Goal: Check status: Check status

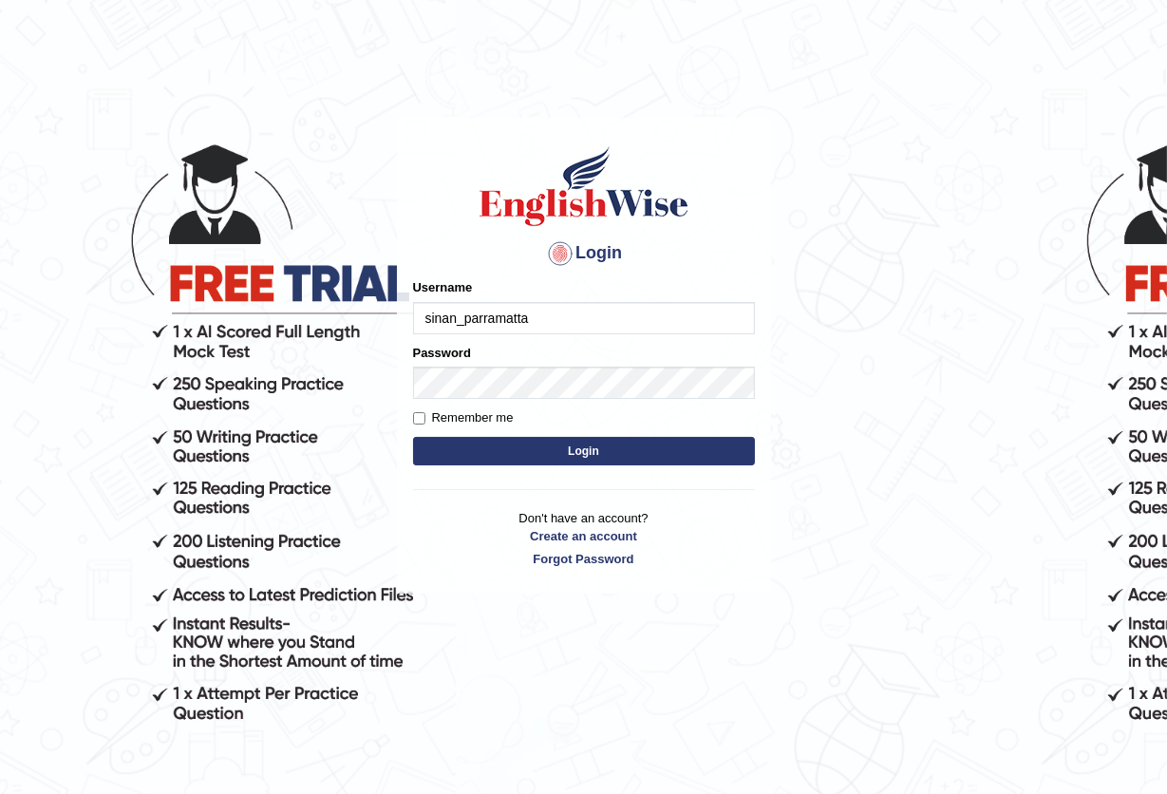
type input "sinan_parramatta"
click at [599, 443] on button "Login" at bounding box center [584, 451] width 342 height 28
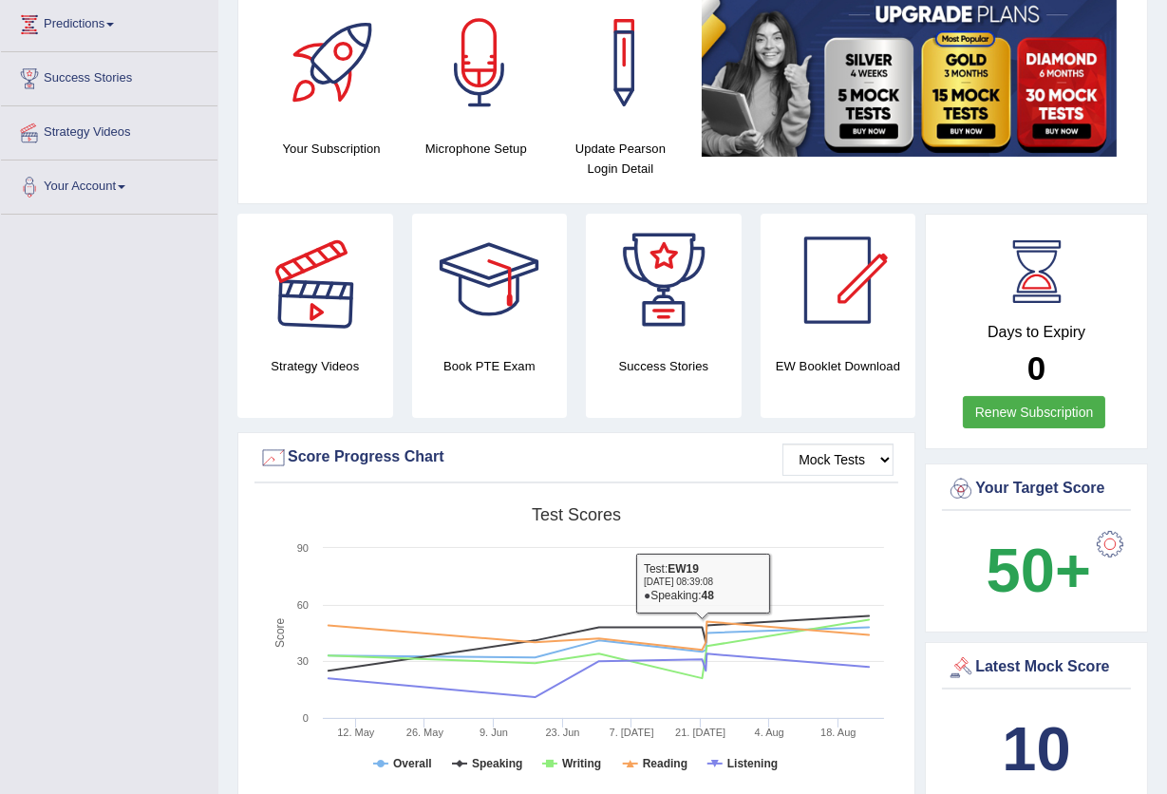
scroll to position [126, 0]
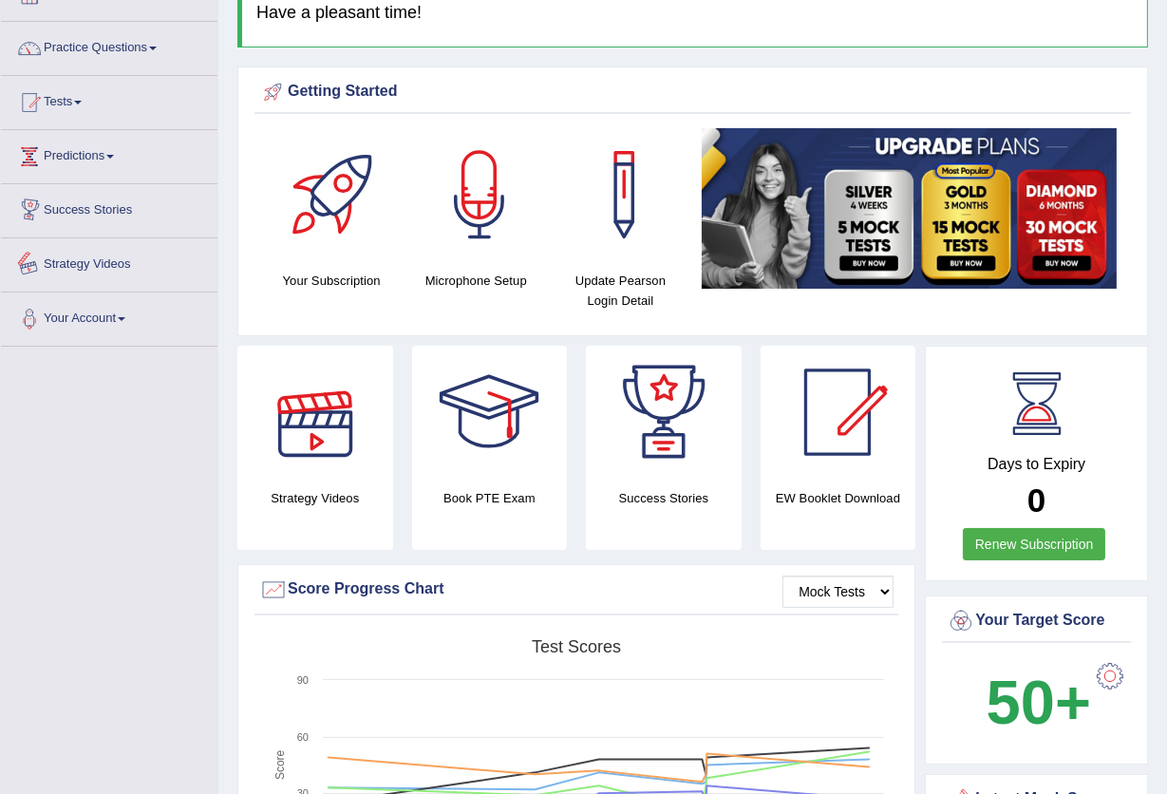
click at [104, 169] on link "Predictions" at bounding box center [109, 153] width 217 height 47
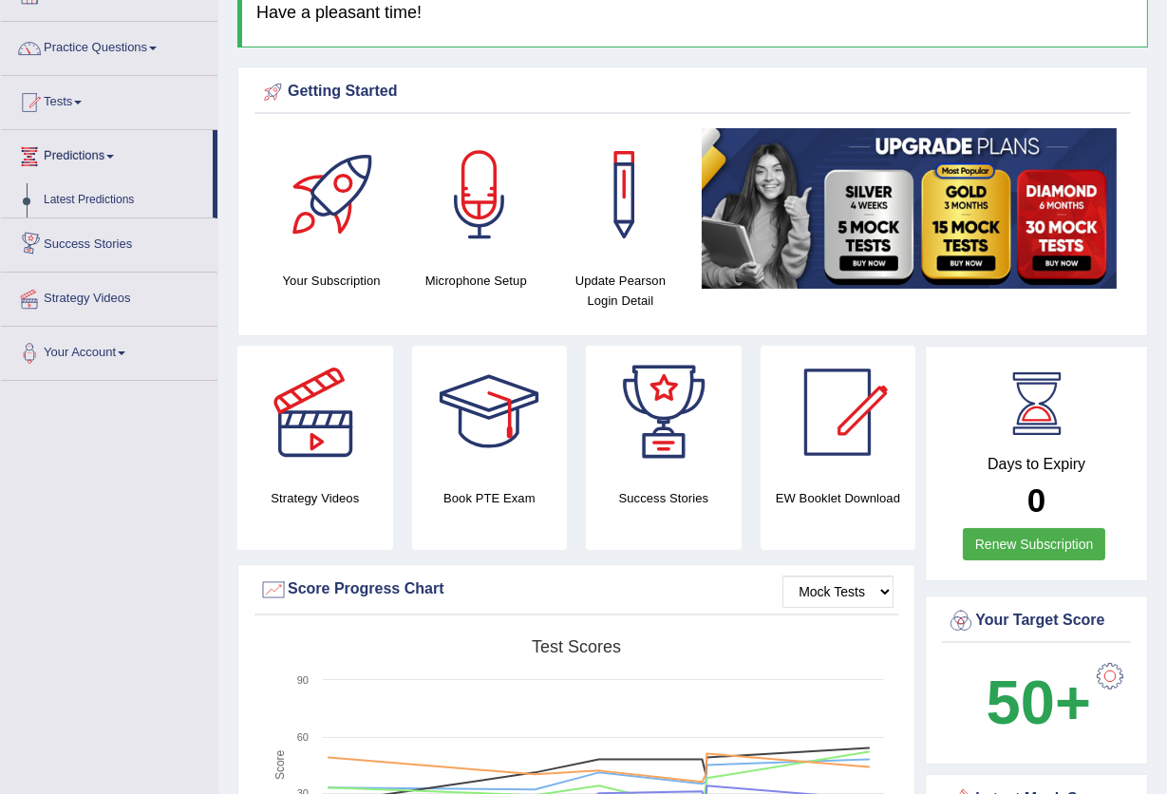
click at [77, 99] on link "Tests" at bounding box center [109, 99] width 217 height 47
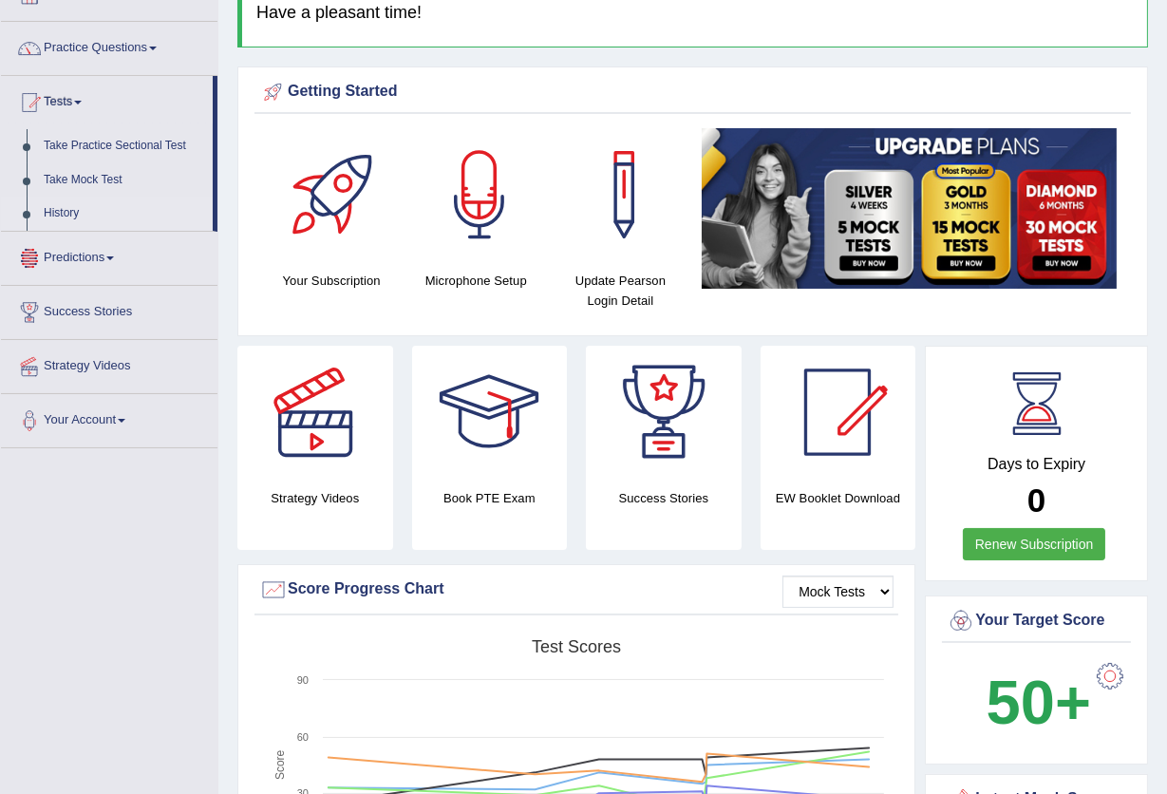
click at [63, 209] on link "History" at bounding box center [124, 214] width 178 height 34
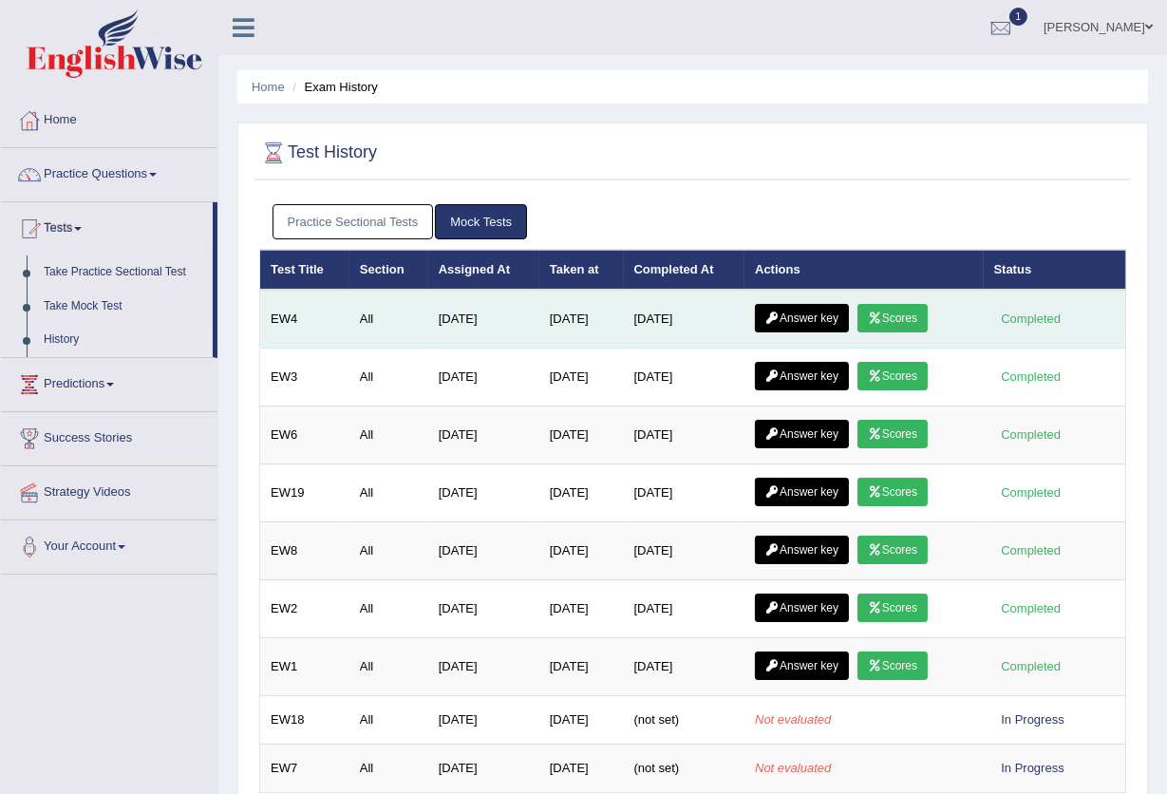
click at [922, 311] on link "Scores" at bounding box center [893, 318] width 70 height 28
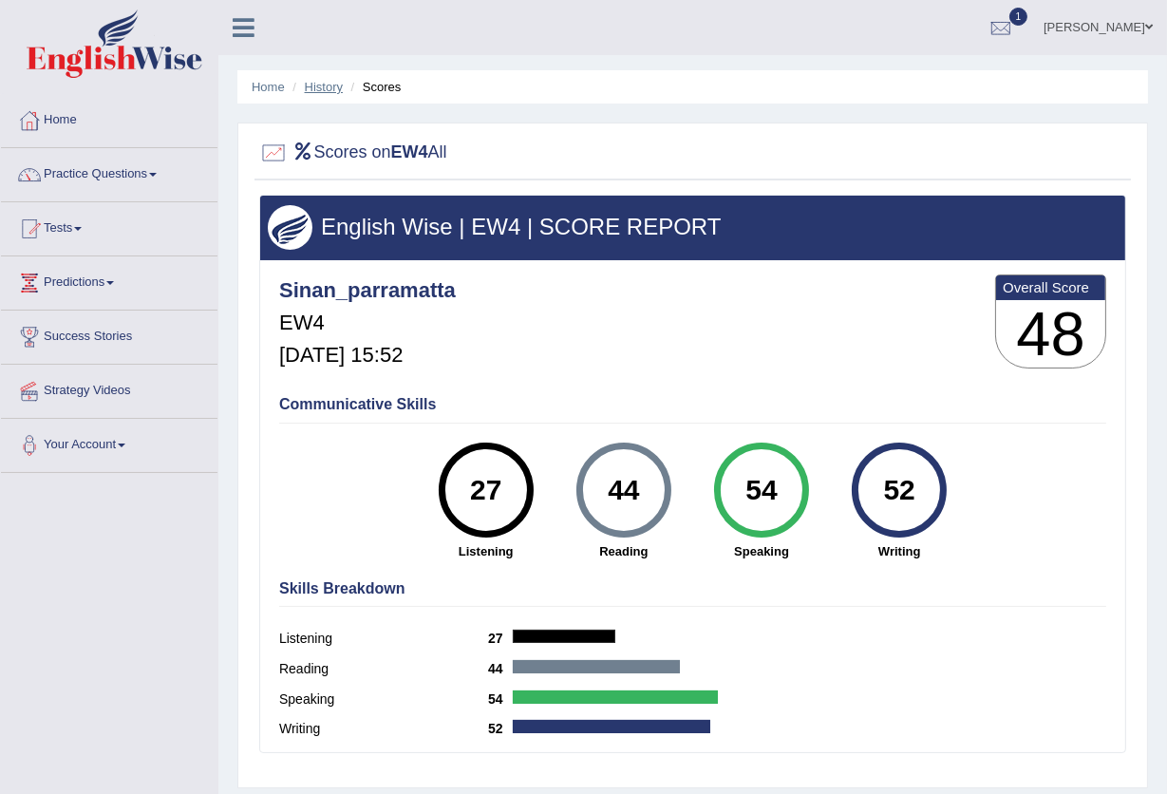
click at [334, 80] on link "History" at bounding box center [324, 87] width 38 height 14
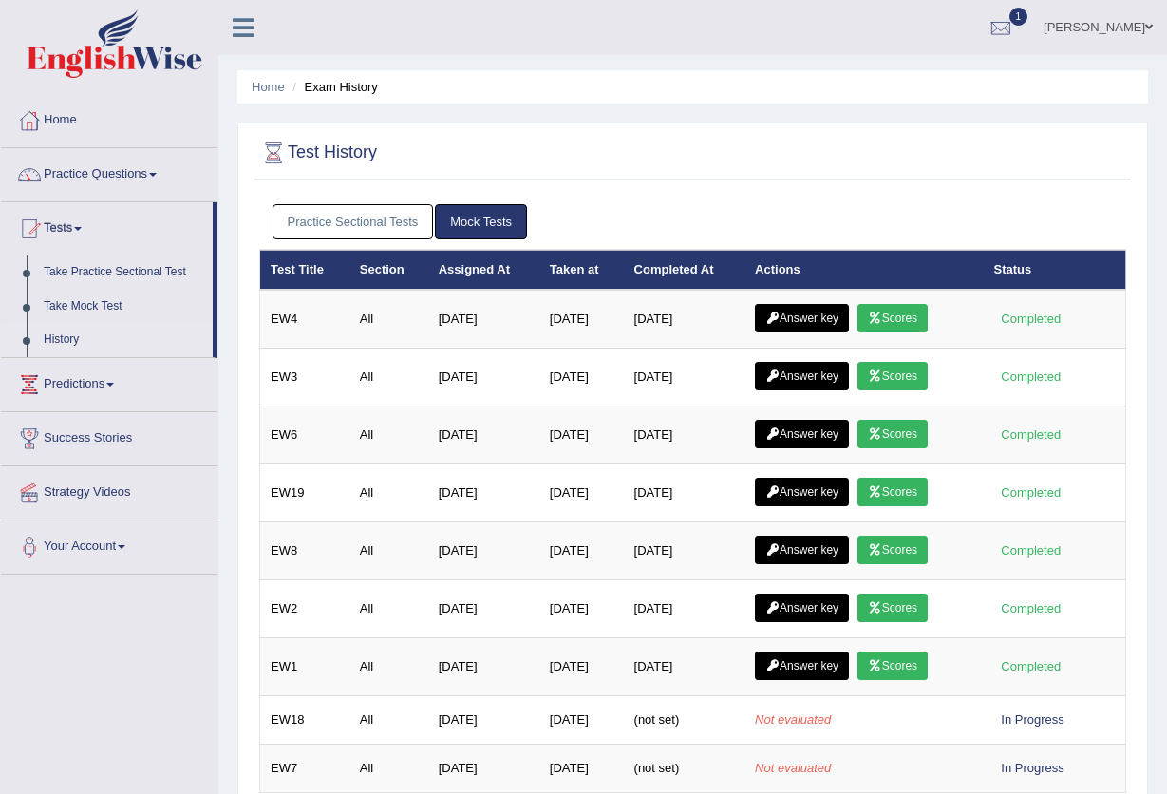
click at [348, 221] on link "Practice Sectional Tests" at bounding box center [353, 221] width 161 height 35
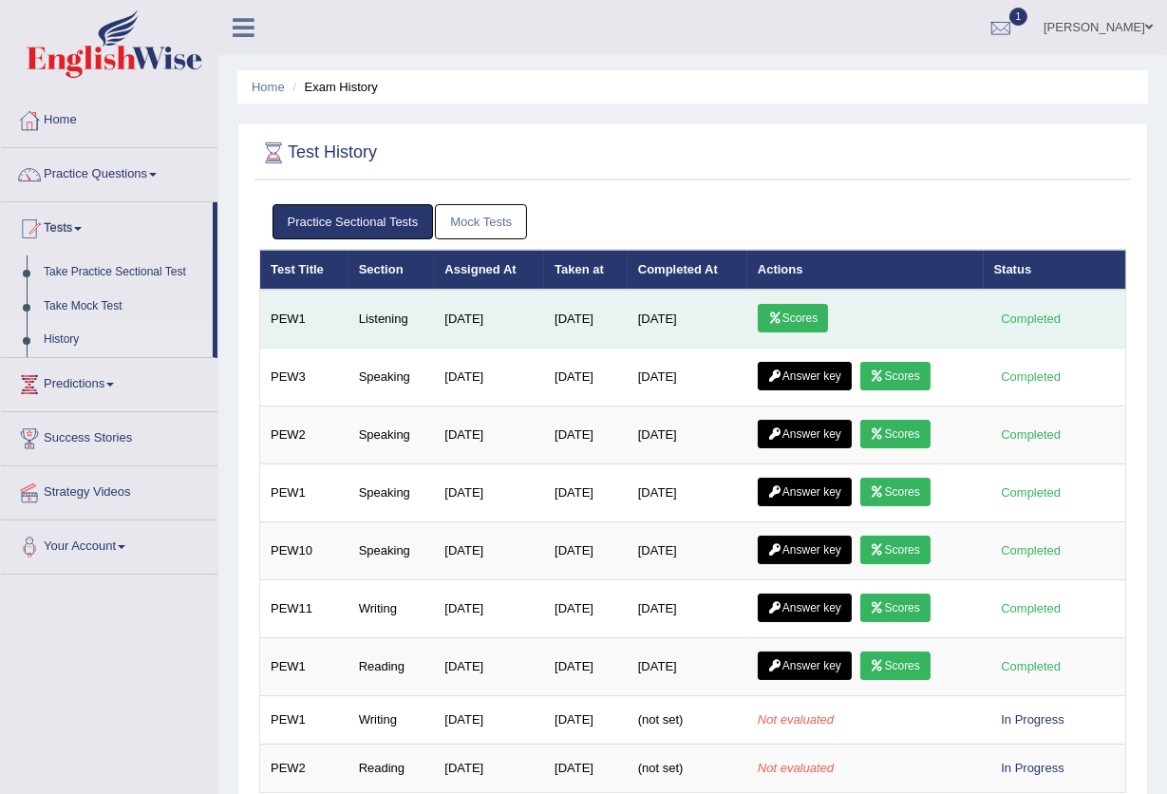
click at [783, 313] on icon at bounding box center [775, 317] width 14 height 11
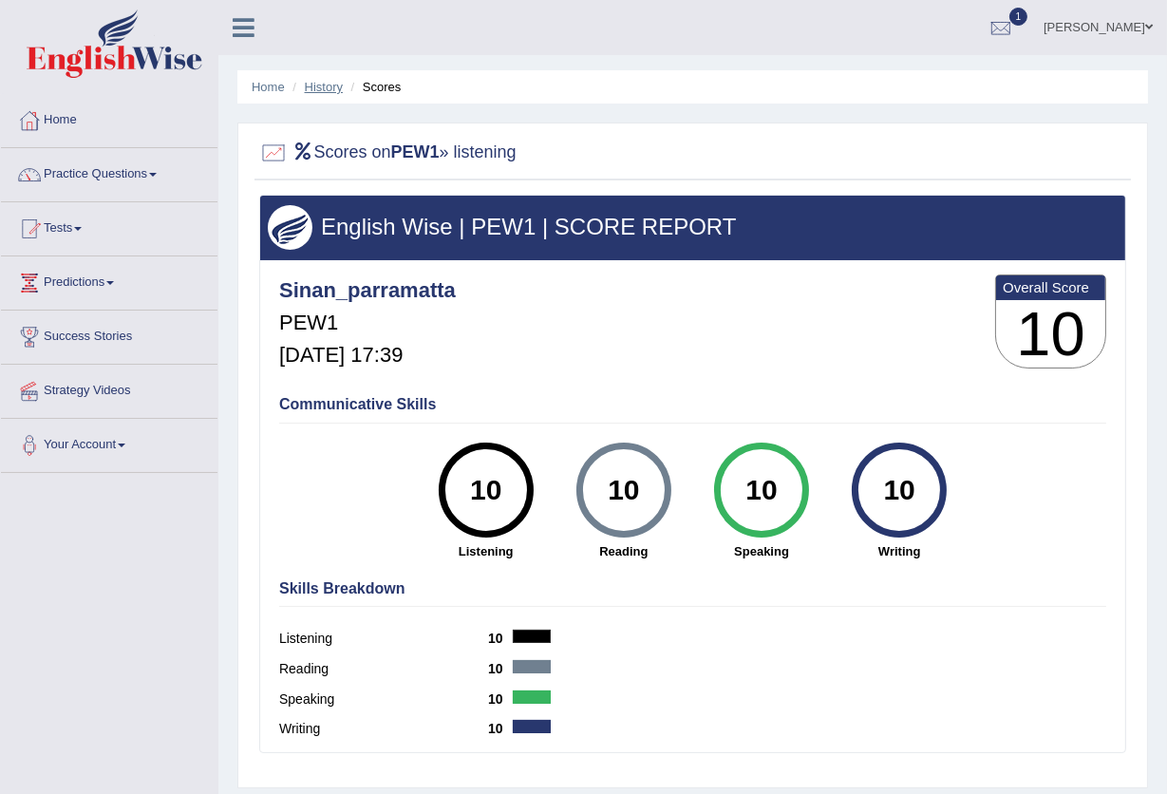
click at [328, 85] on link "History" at bounding box center [324, 87] width 38 height 14
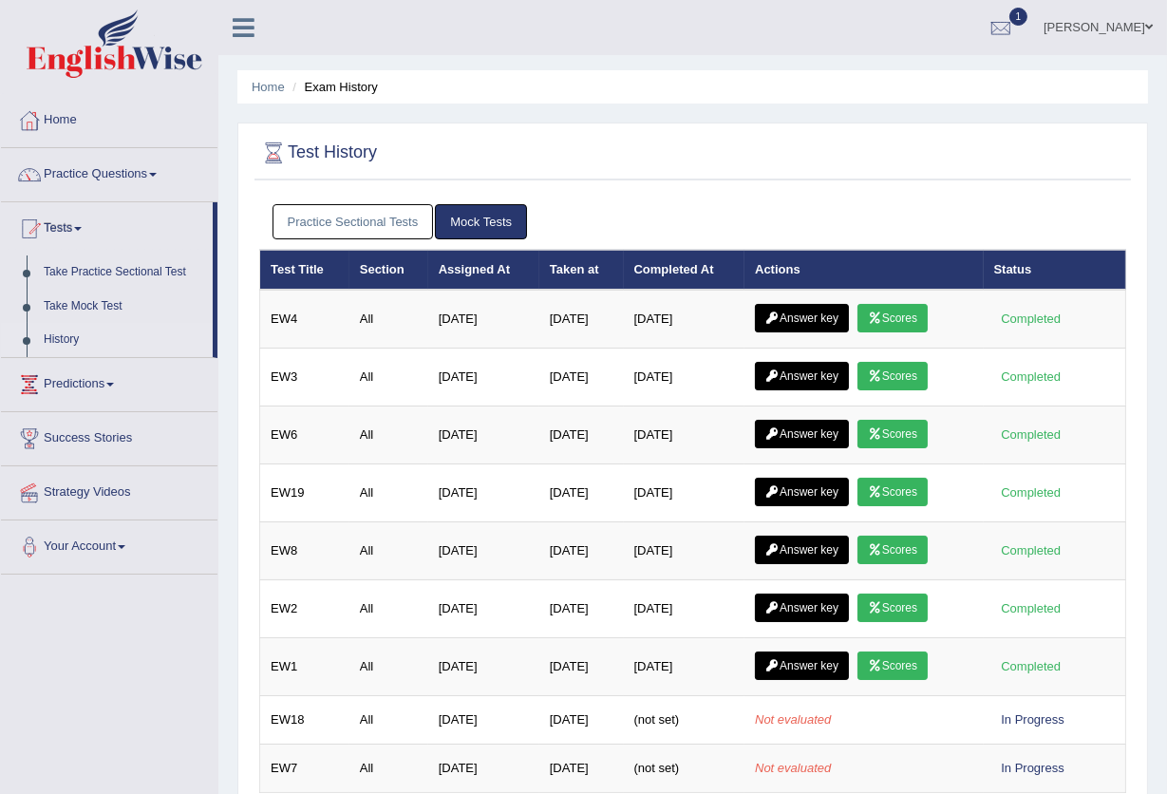
click at [381, 220] on link "Practice Sectional Tests" at bounding box center [353, 221] width 161 height 35
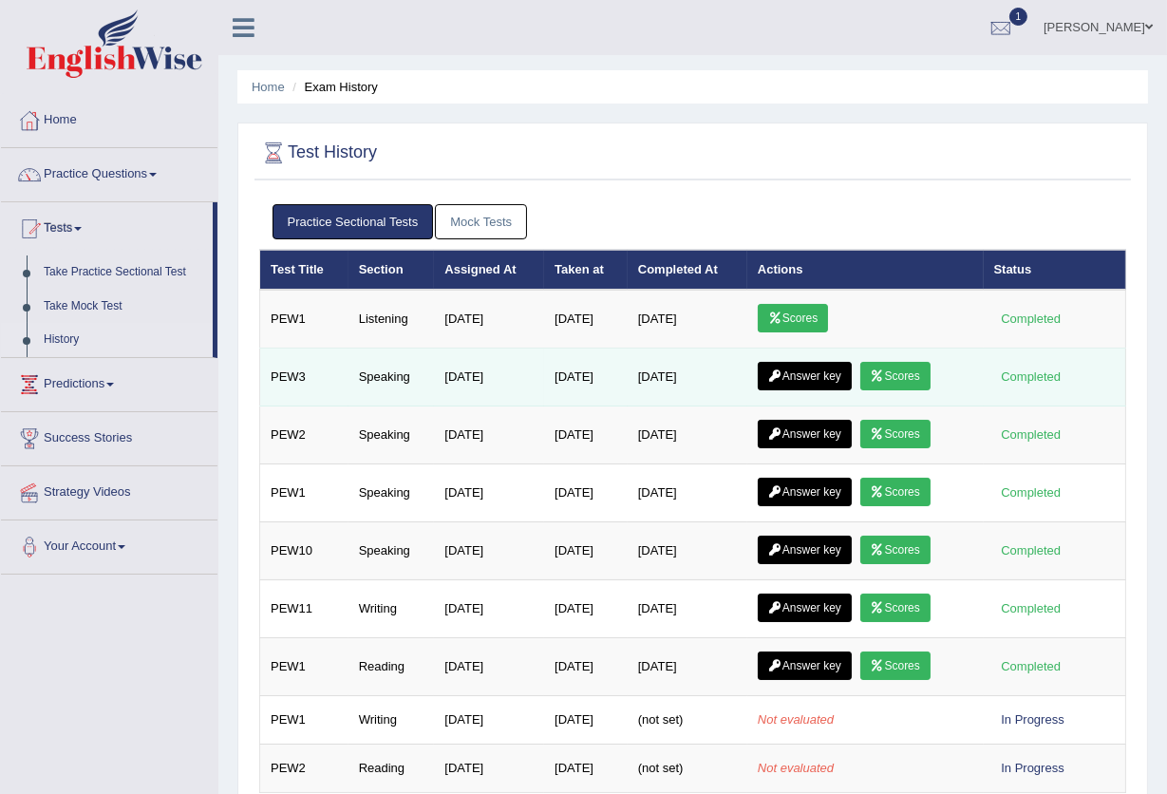
click at [911, 382] on link "Scores" at bounding box center [895, 376] width 70 height 28
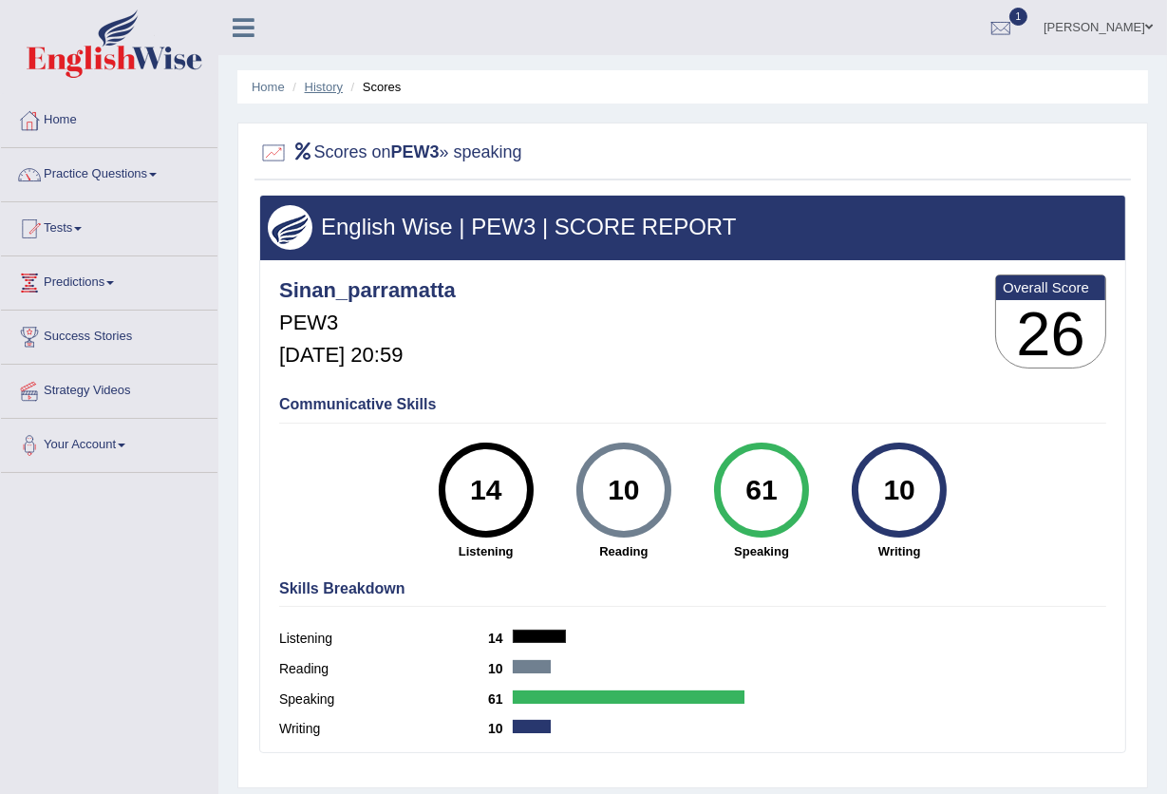
click at [316, 84] on link "History" at bounding box center [324, 87] width 38 height 14
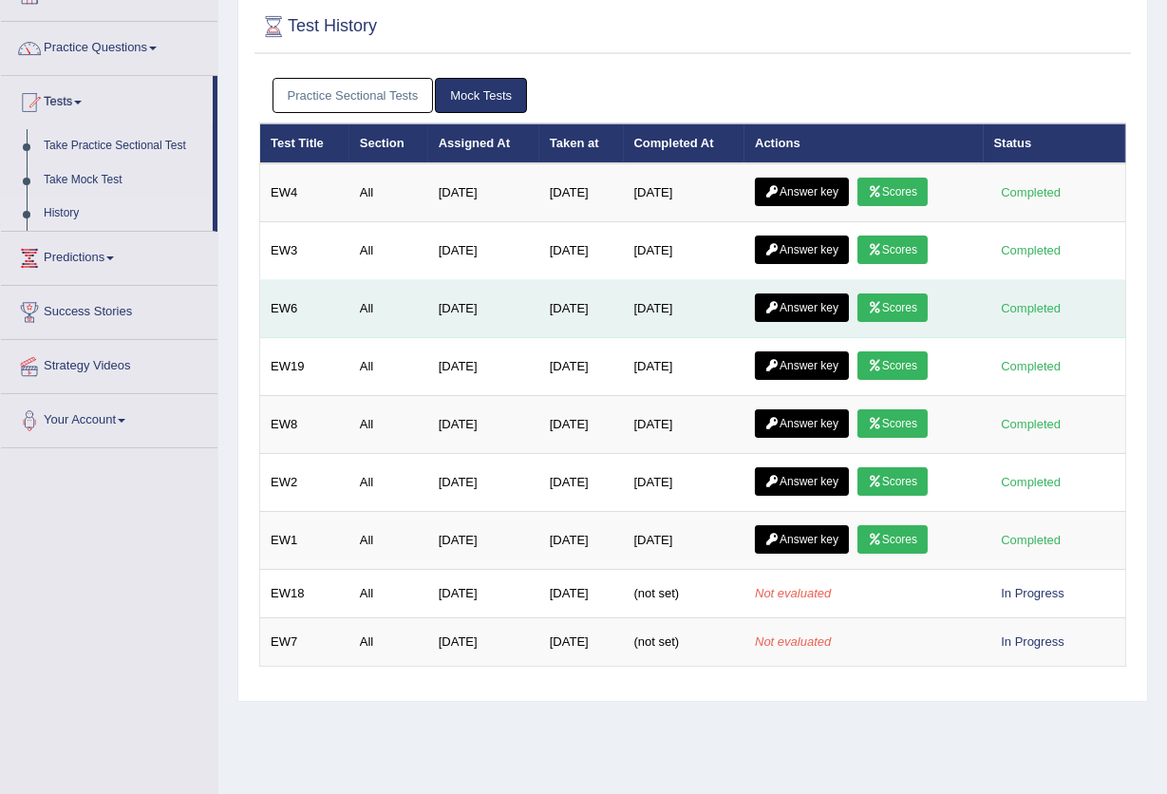
click at [882, 307] on icon at bounding box center [875, 307] width 14 height 11
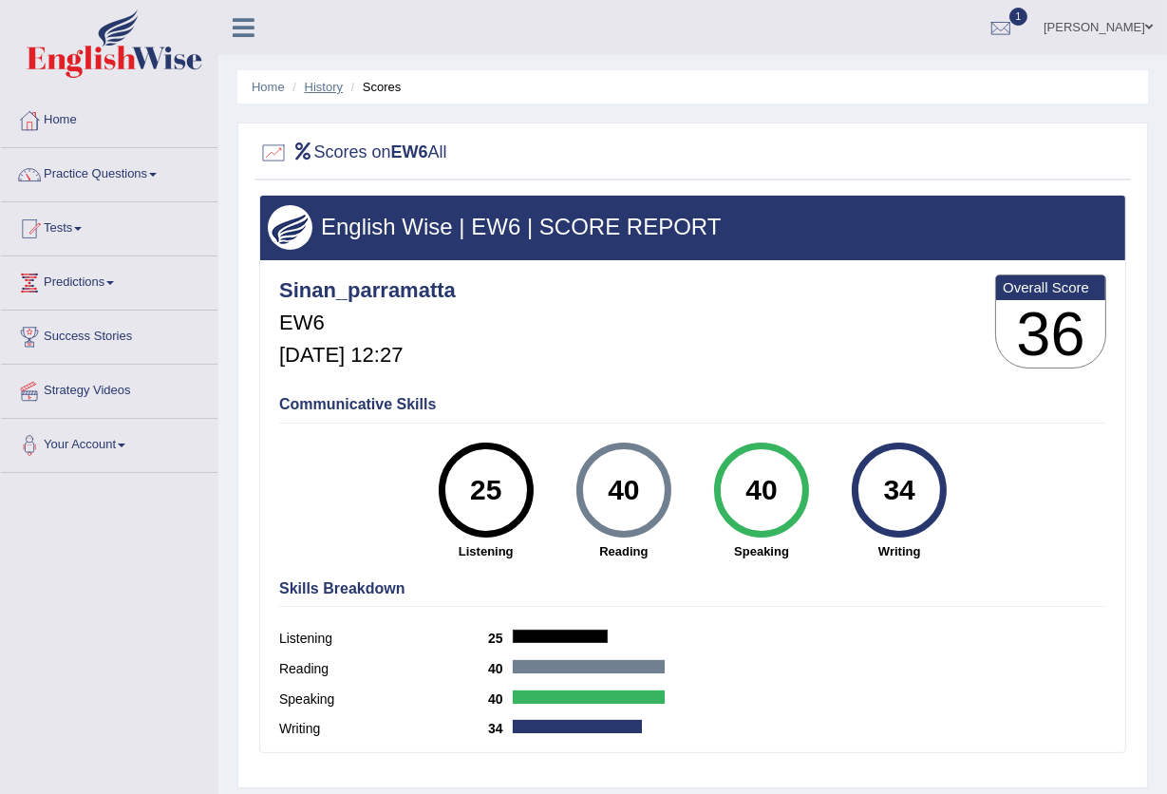
click at [316, 86] on link "History" at bounding box center [324, 87] width 38 height 14
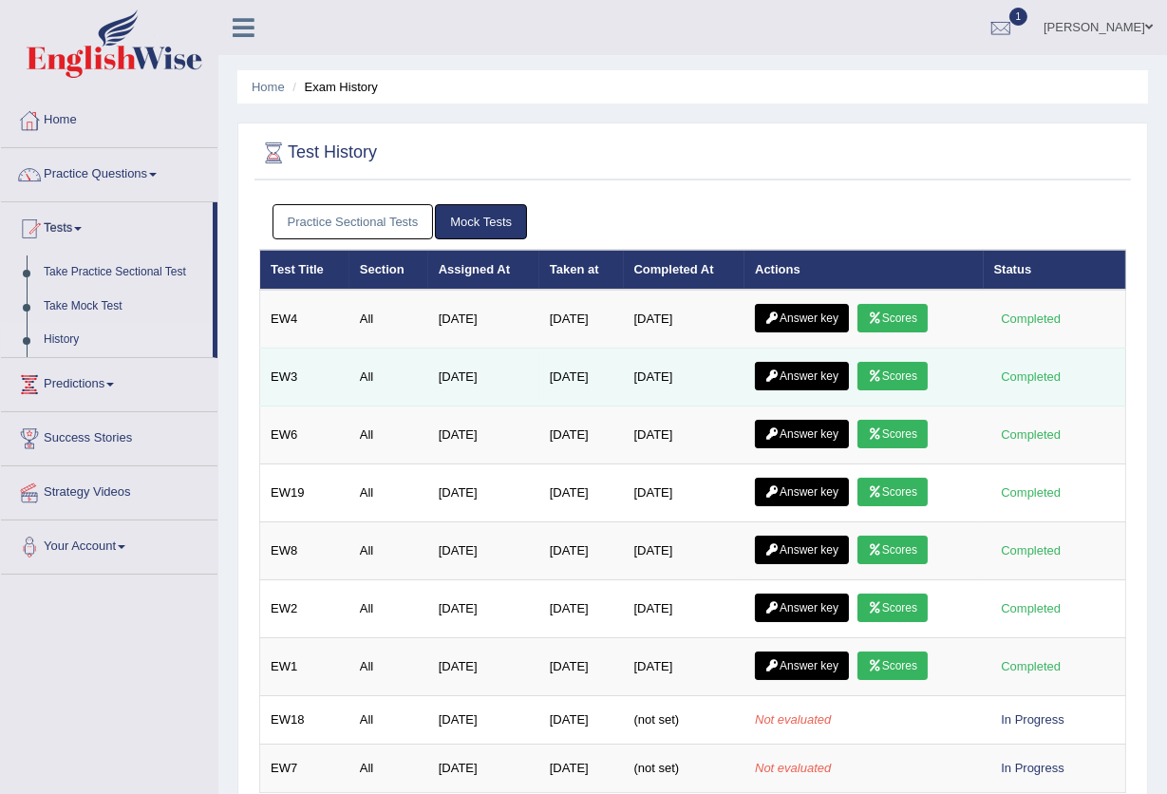
click at [897, 380] on link "Scores" at bounding box center [893, 376] width 70 height 28
